Goal: Task Accomplishment & Management: Use online tool/utility

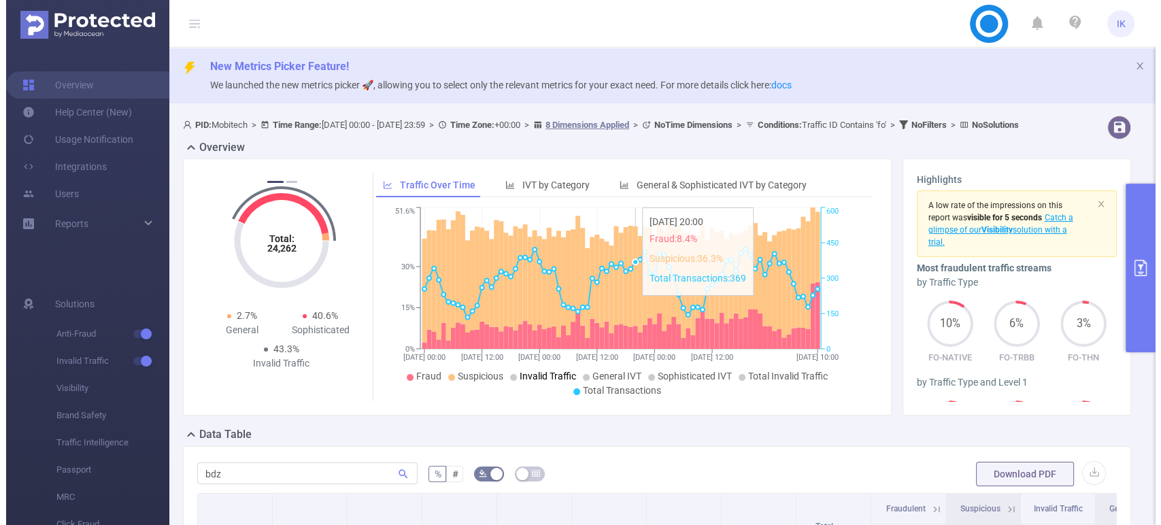
scroll to position [151, 0]
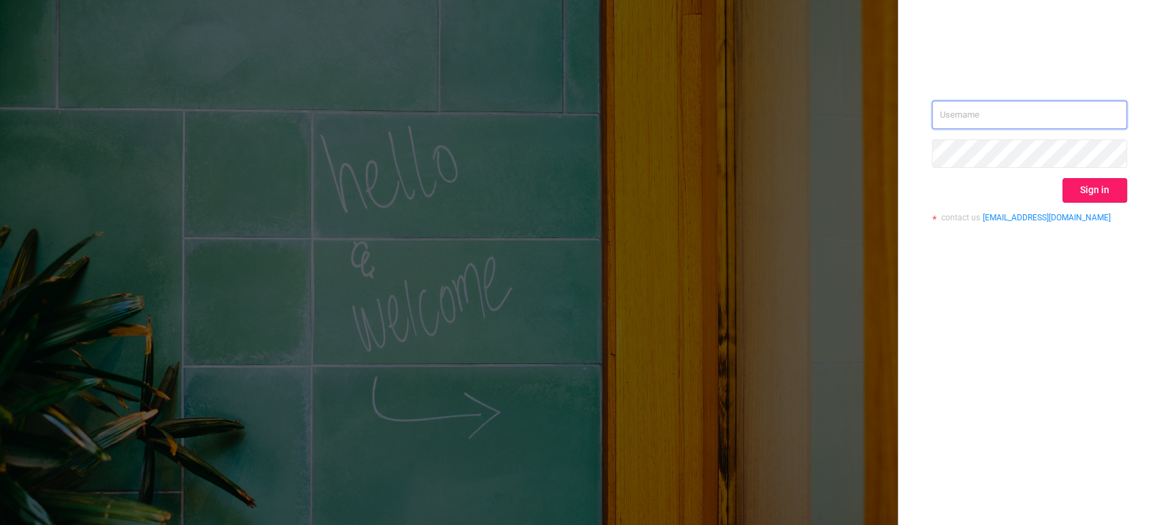
type input "[EMAIL_ADDRESS][DOMAIN_NAME]"
click at [1099, 186] on button "Sign in" at bounding box center [1094, 190] width 65 height 24
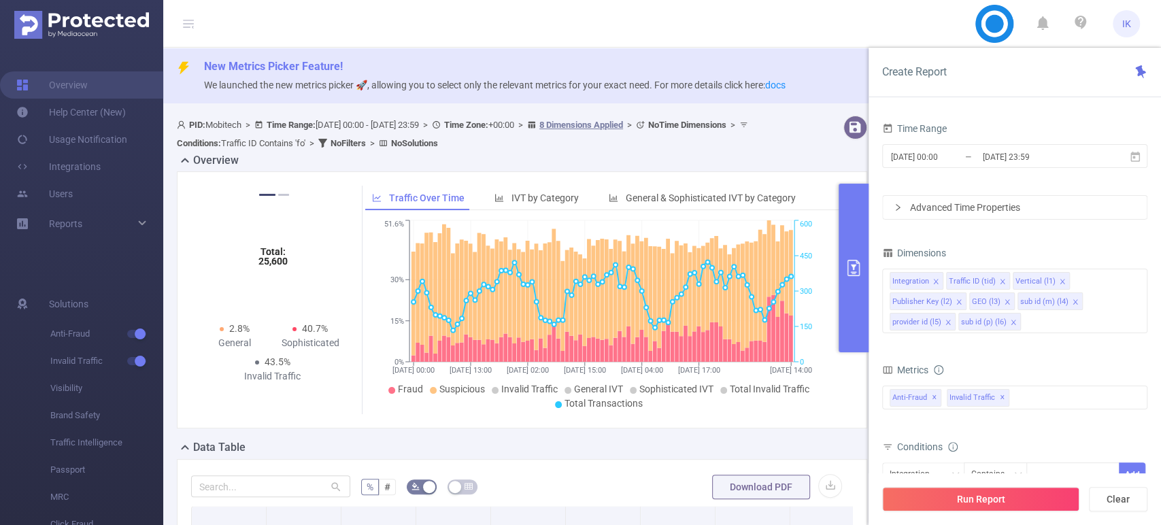
click at [979, 496] on button "Run Report" at bounding box center [980, 499] width 197 height 24
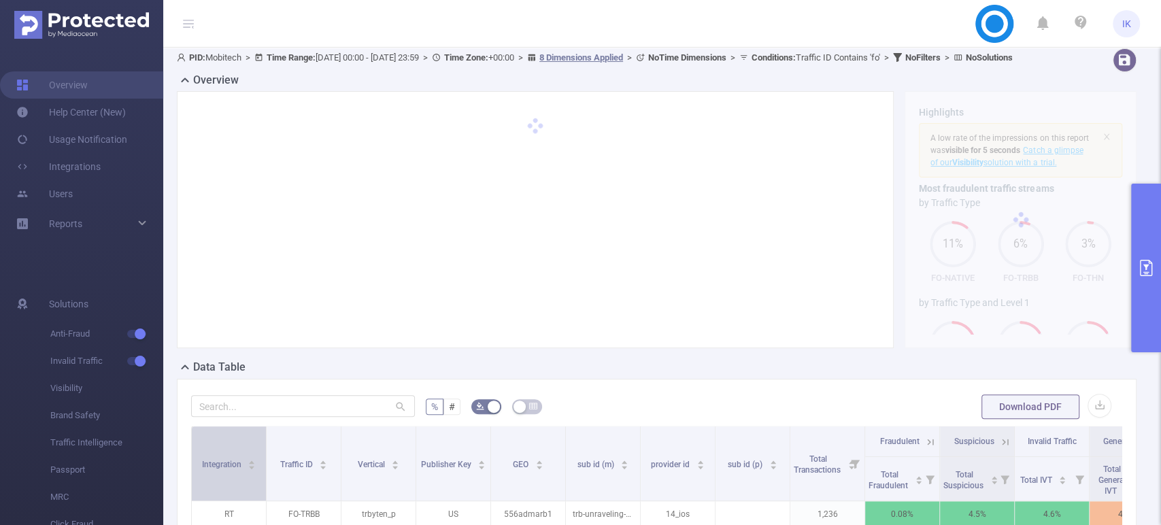
scroll to position [151, 0]
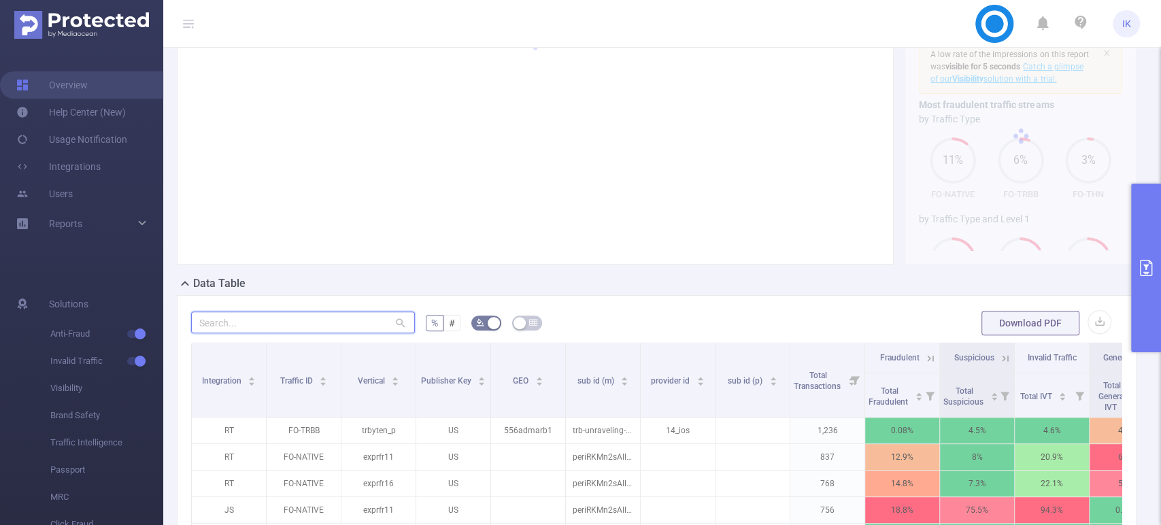
click at [239, 333] on input "text" at bounding box center [303, 322] width 224 height 22
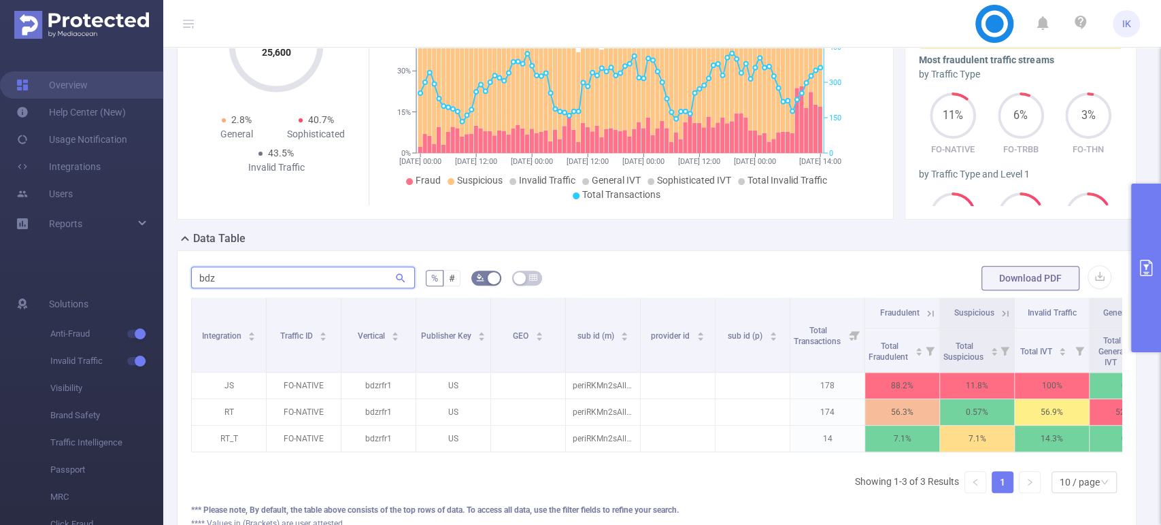
scroll to position [226, 0]
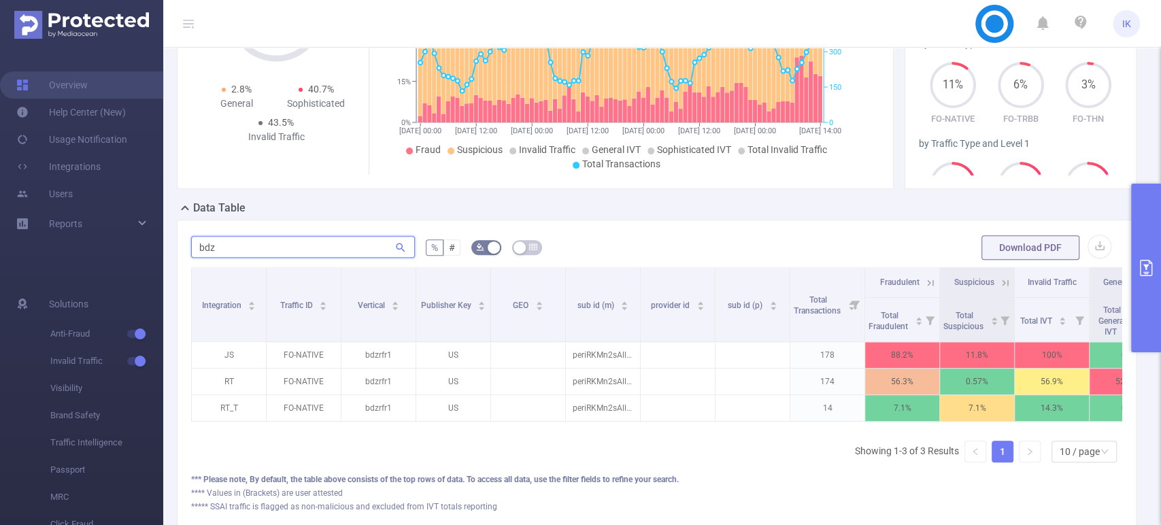
type input "bdz"
